Goal: Check status: Check status

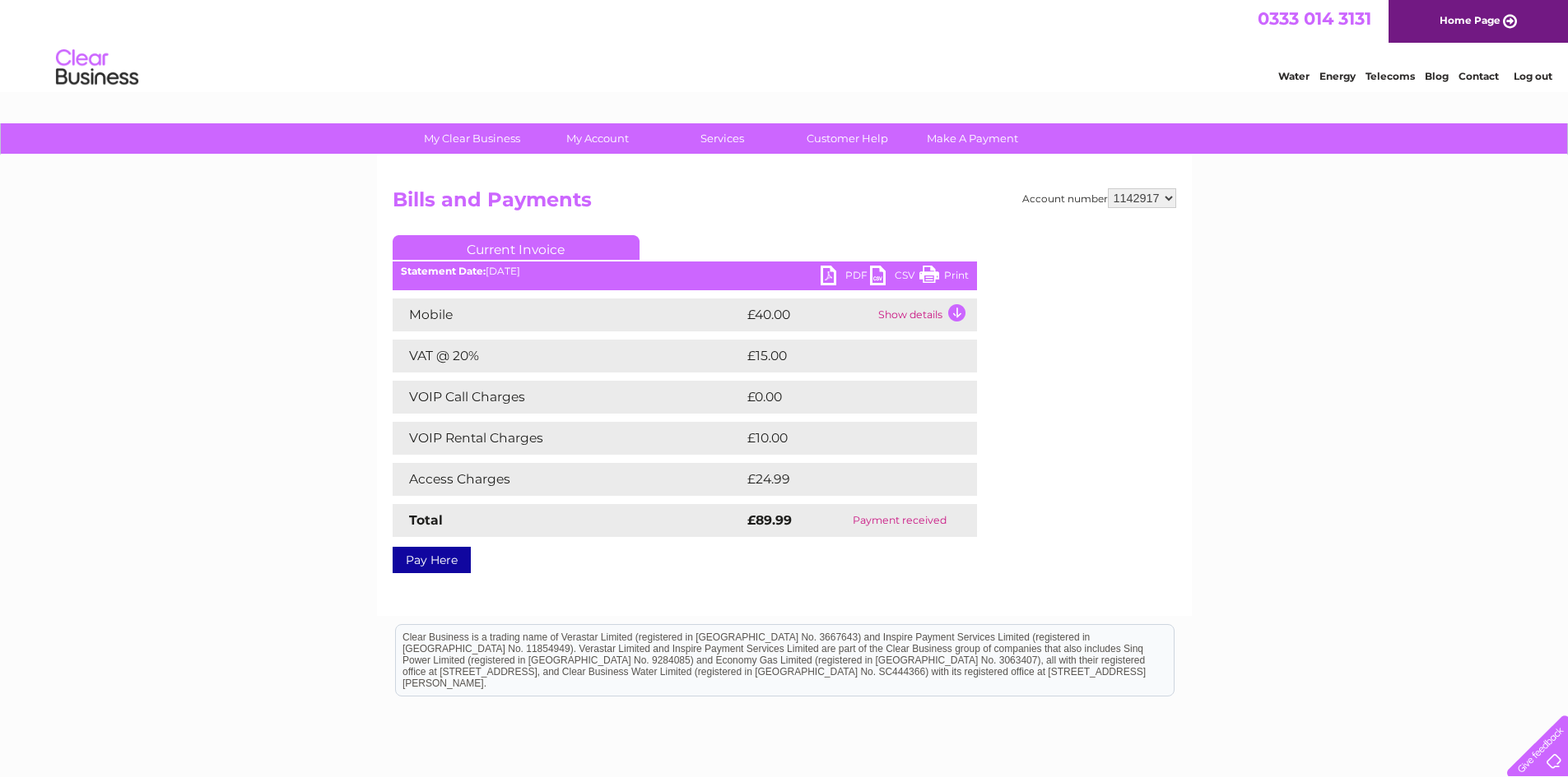
click at [522, 249] on link "Current Invoice" at bounding box center [516, 248] width 247 height 24
click at [816, 214] on h2 "Bills and Payments" at bounding box center [785, 203] width 784 height 31
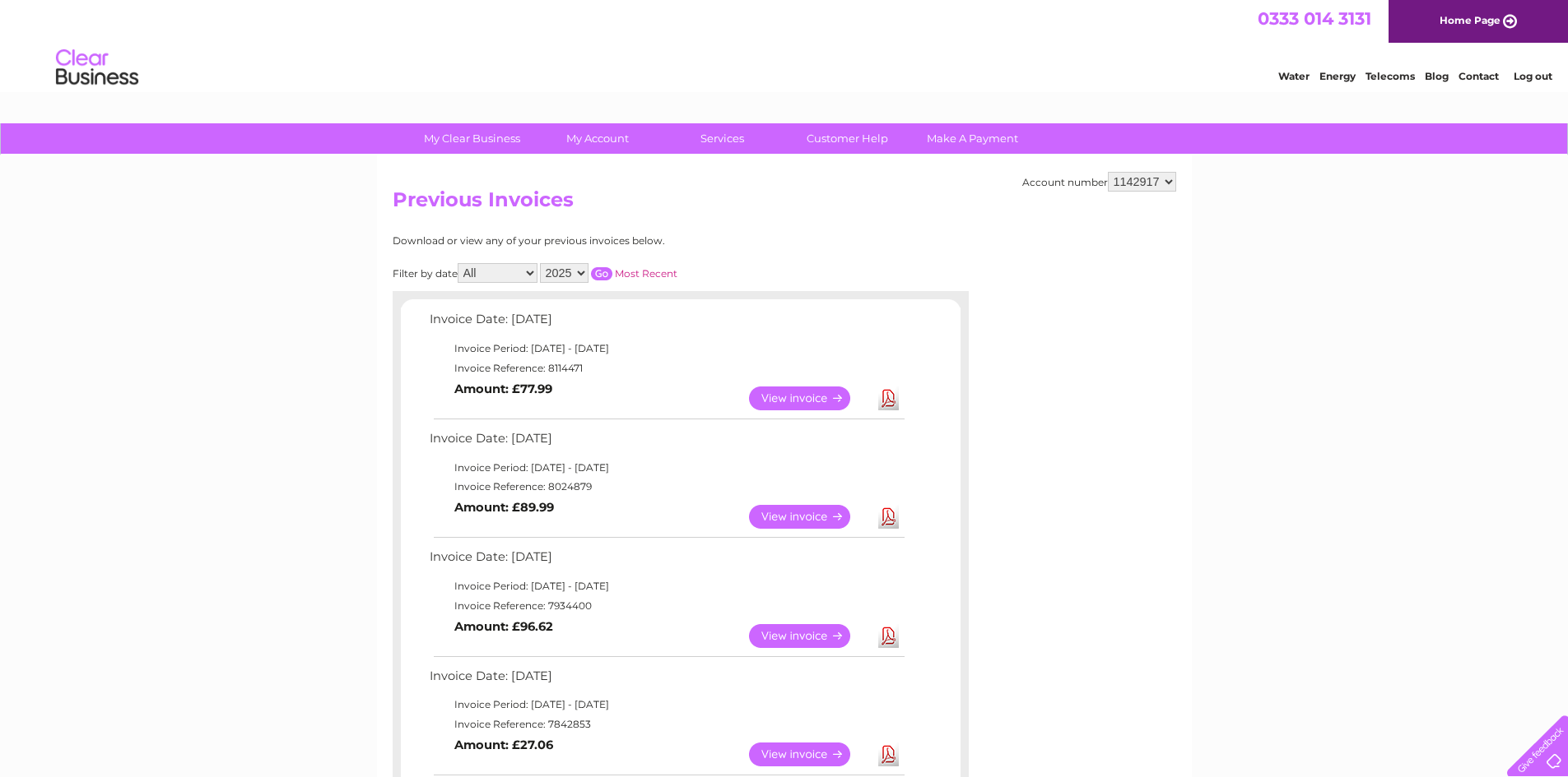
click at [796, 399] on link "View" at bounding box center [809, 398] width 121 height 24
